Goal: Information Seeking & Learning: Learn about a topic

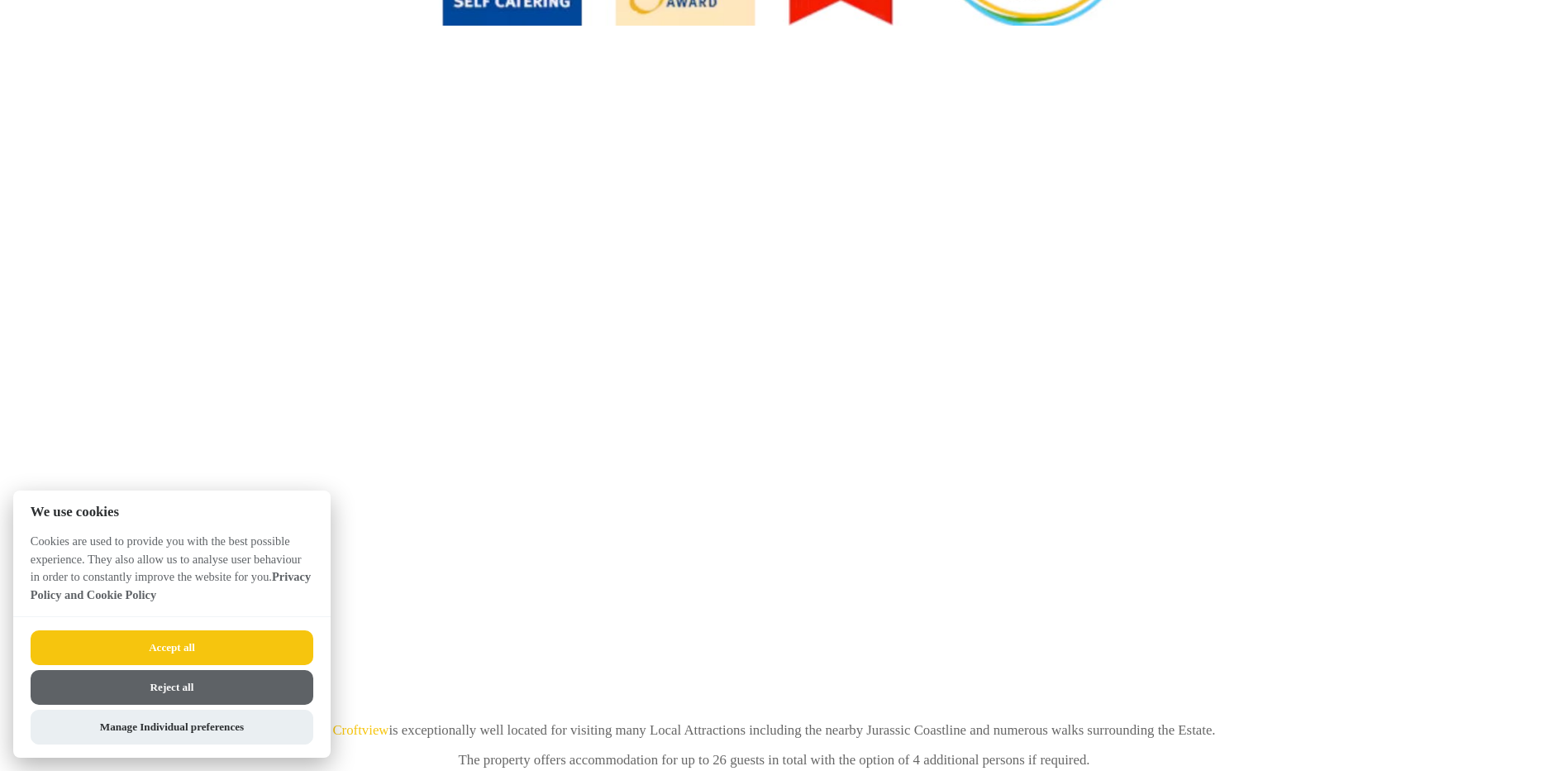
scroll to position [1075, 0]
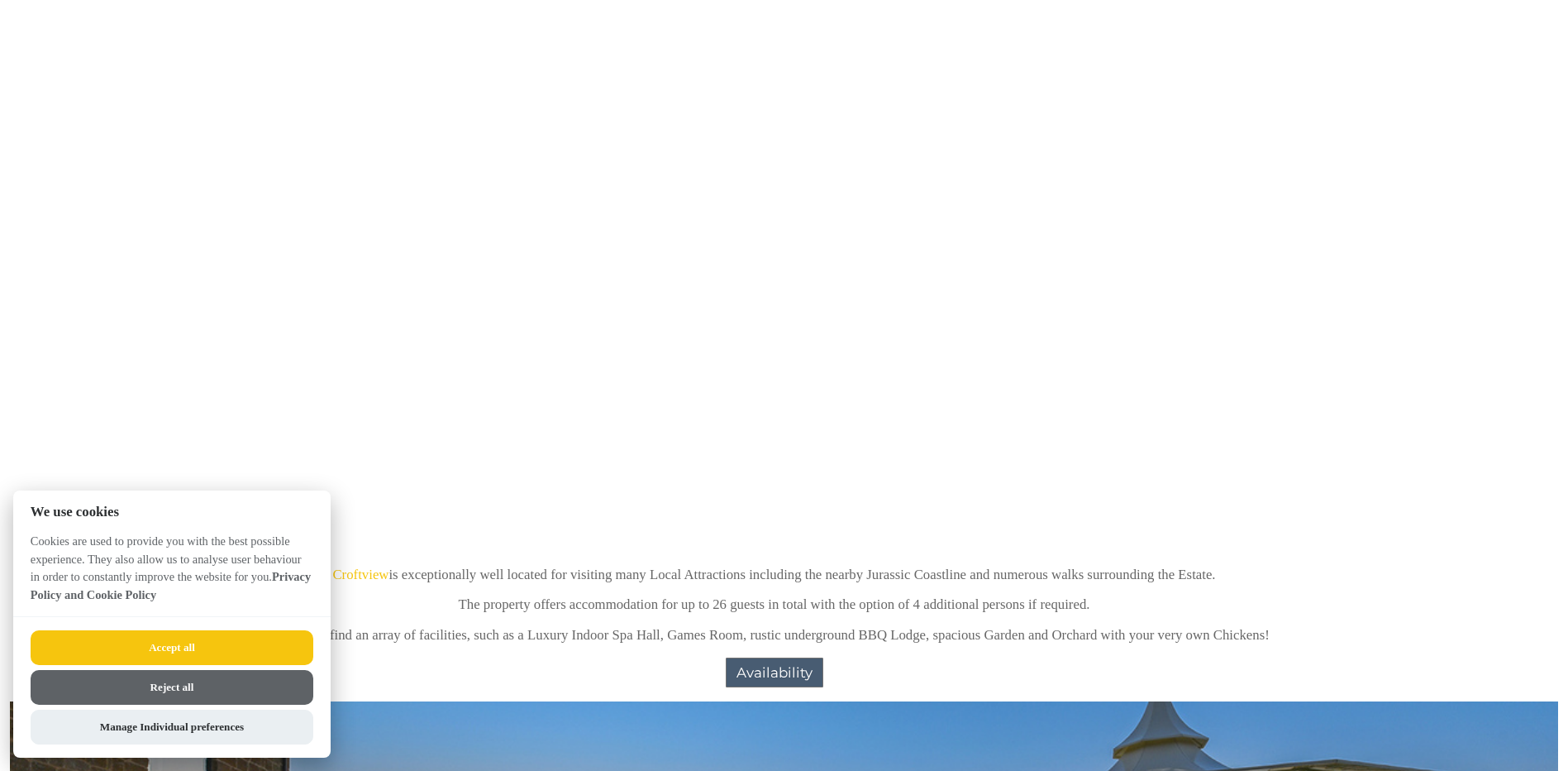
click at [171, 647] on button "Accept all" at bounding box center [172, 648] width 283 height 34
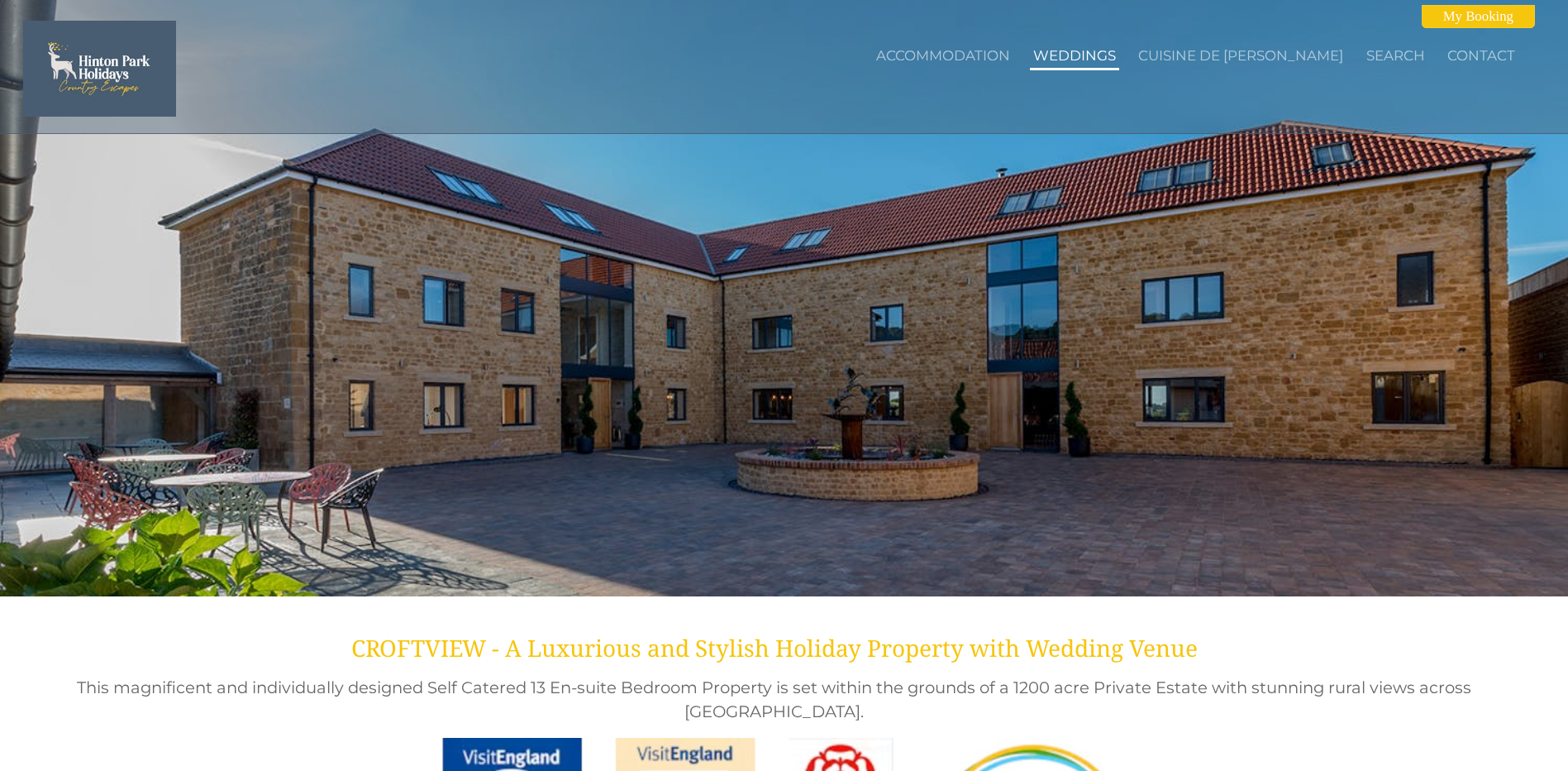
click at [1116, 57] on link "Weddings" at bounding box center [1075, 55] width 83 height 16
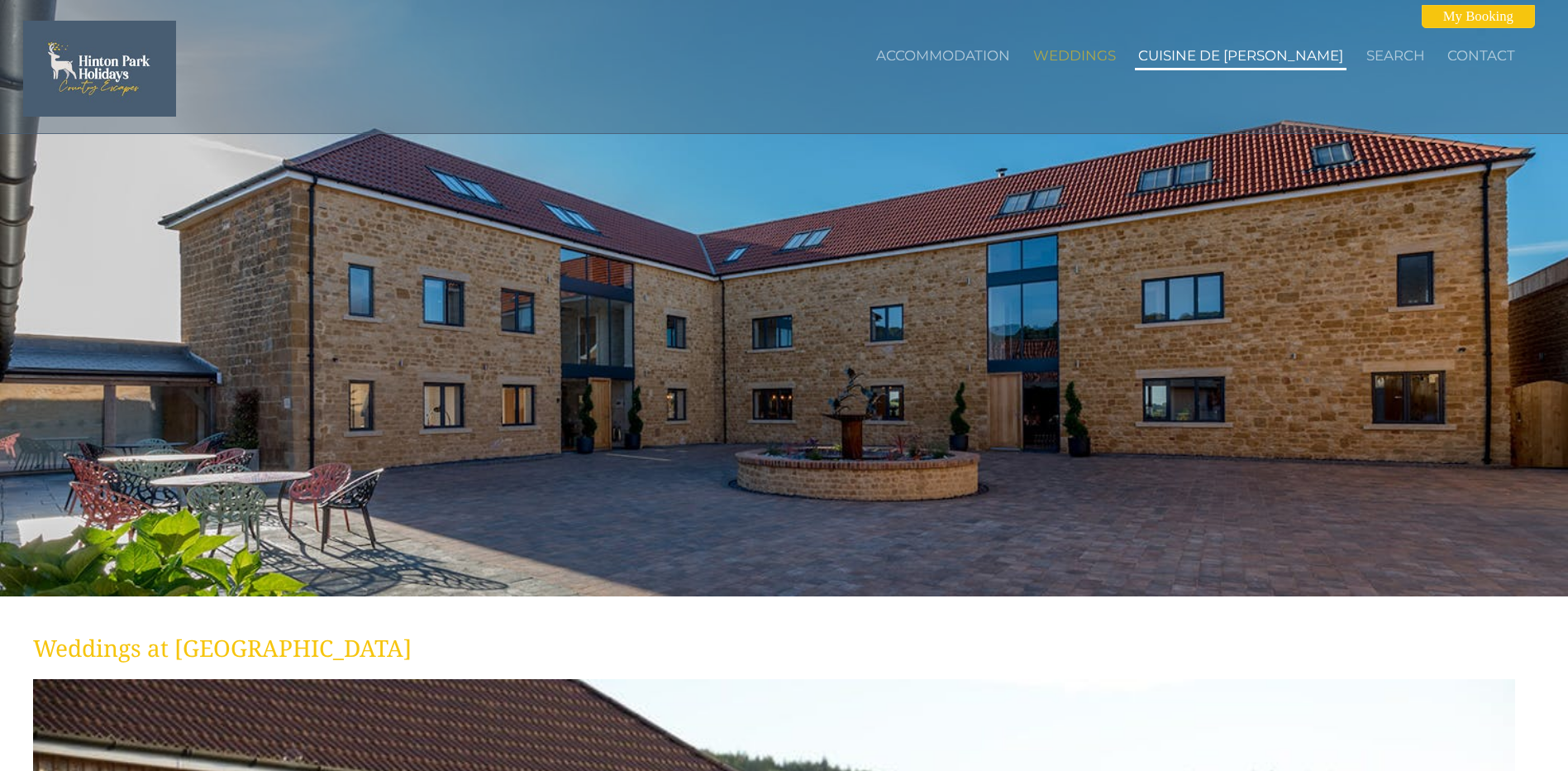
click at [1246, 54] on link "Cuisine de [PERSON_NAME]" at bounding box center [1241, 55] width 205 height 16
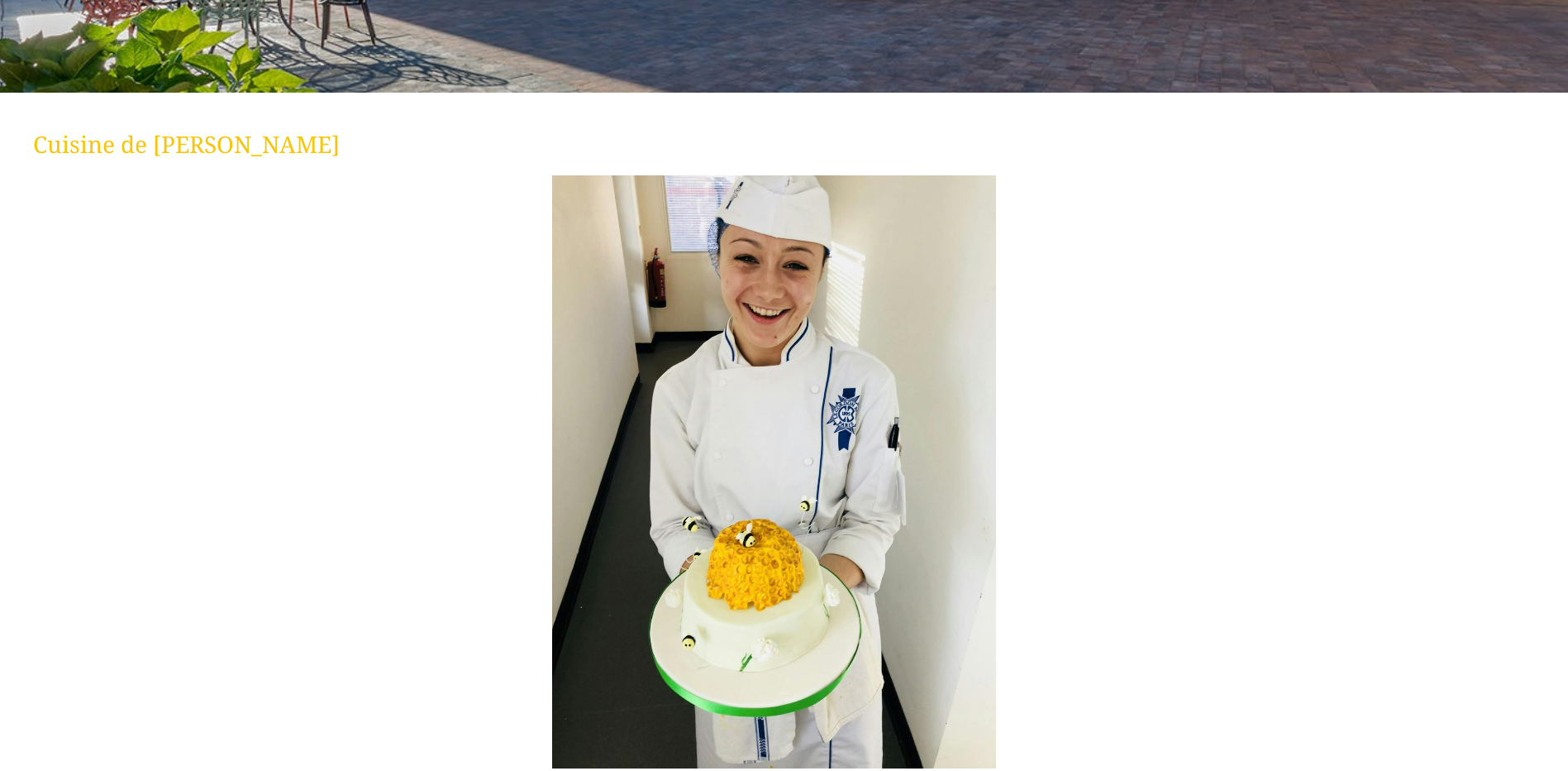
scroll to position [414, 0]
